Goal: Subscribe to service/newsletter

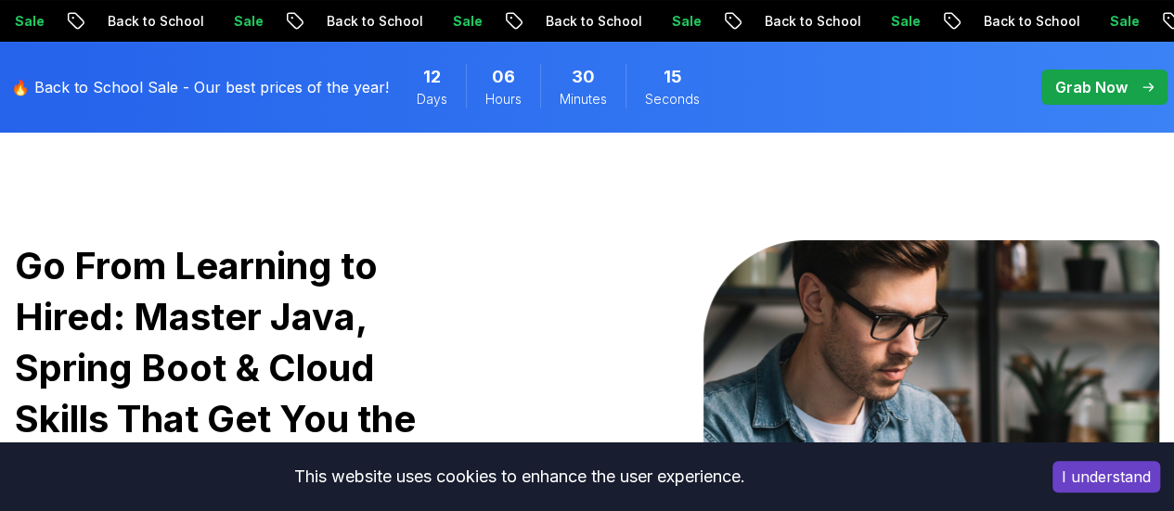
scroll to position [173, 0]
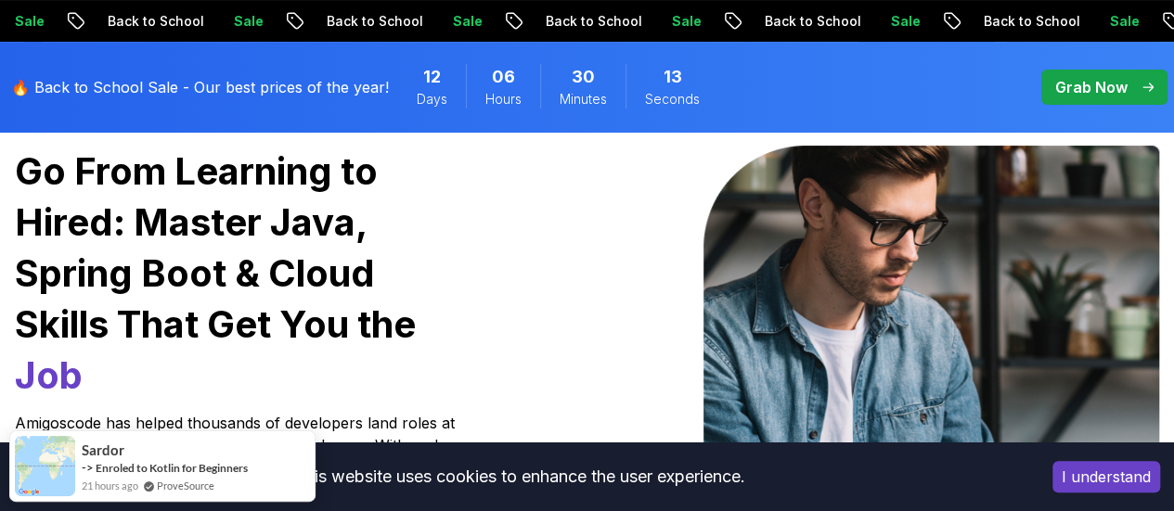
click at [1132, 485] on button "I understand" at bounding box center [1106, 477] width 108 height 32
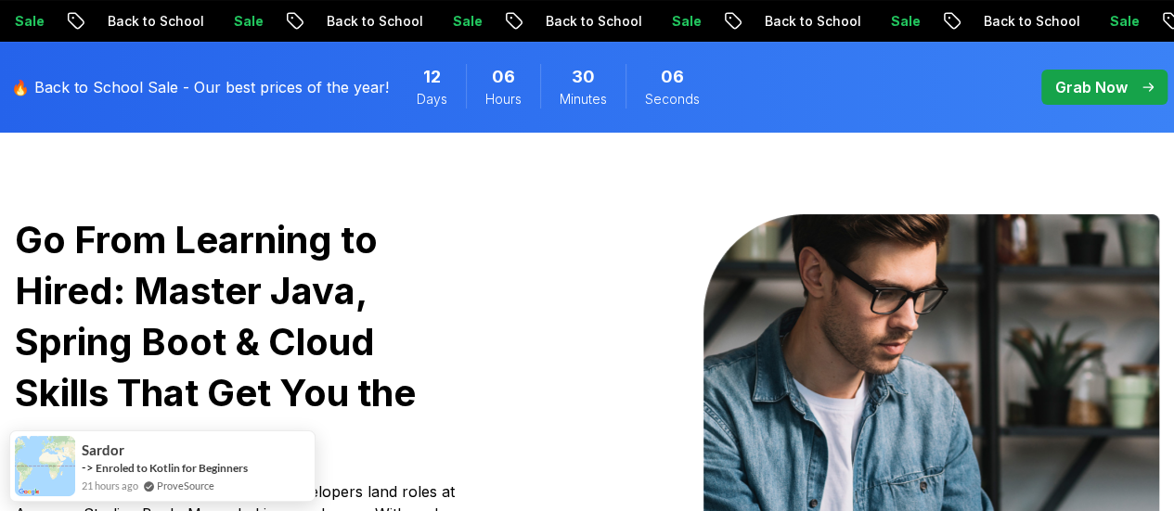
scroll to position [0, 0]
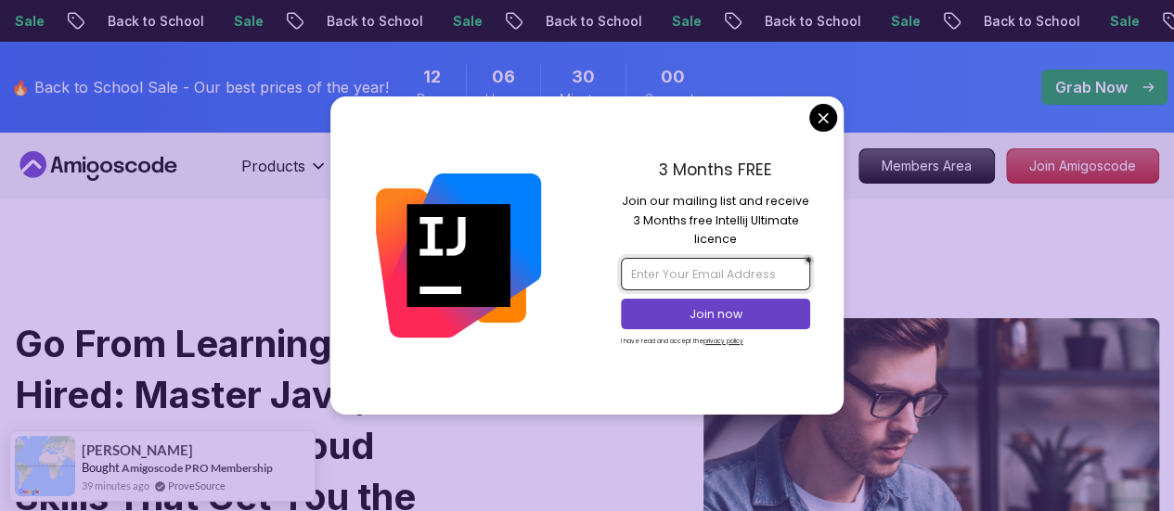
click at [743, 283] on input "email" at bounding box center [715, 274] width 189 height 32
type input "srivijay1985.sv@gmail.com"
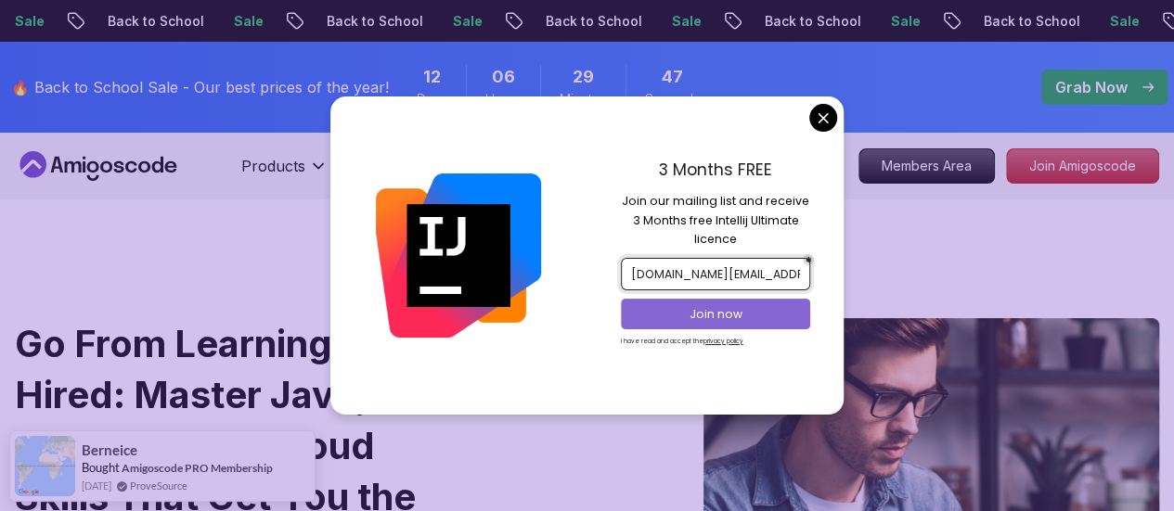
click at [731, 308] on p "Join now" at bounding box center [715, 314] width 154 height 17
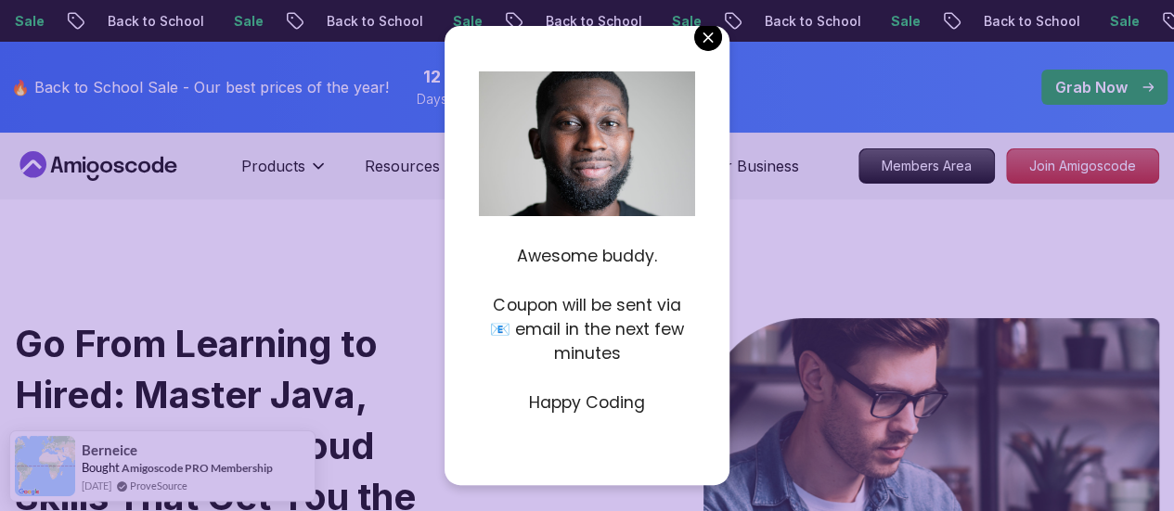
scroll to position [8, 0]
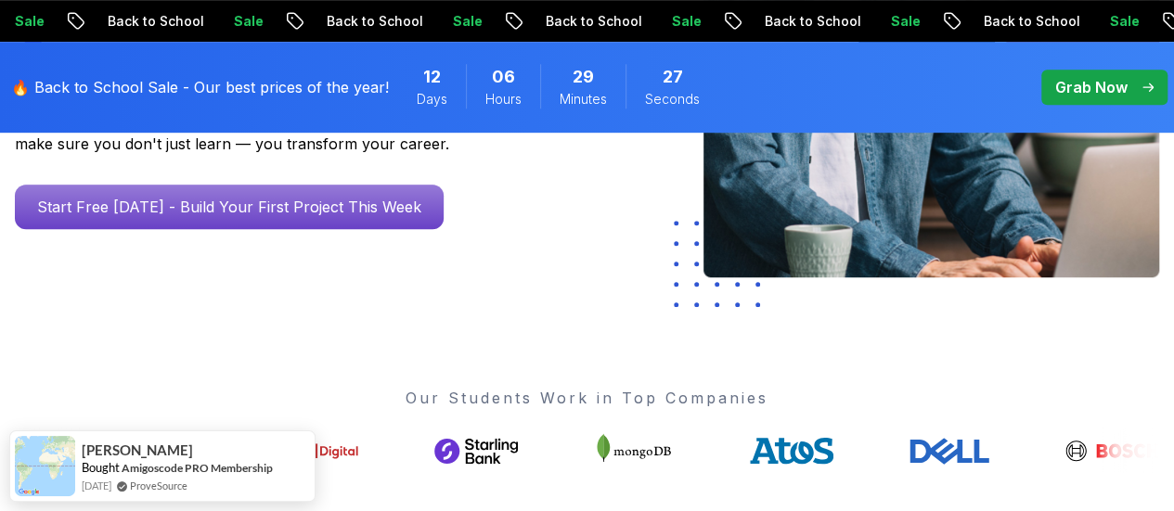
scroll to position [522, 0]
